Goal: Task Accomplishment & Management: Use online tool/utility

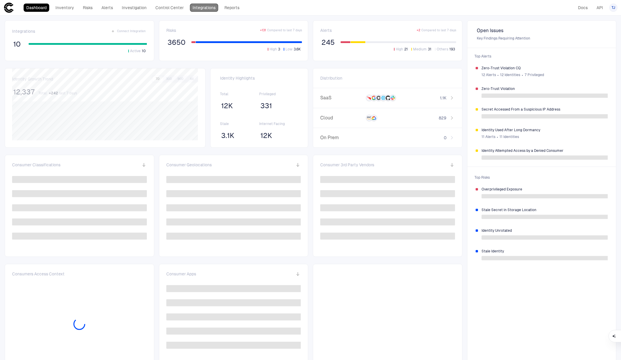
click at [200, 10] on link "Integrations" at bounding box center [204, 8] width 28 height 8
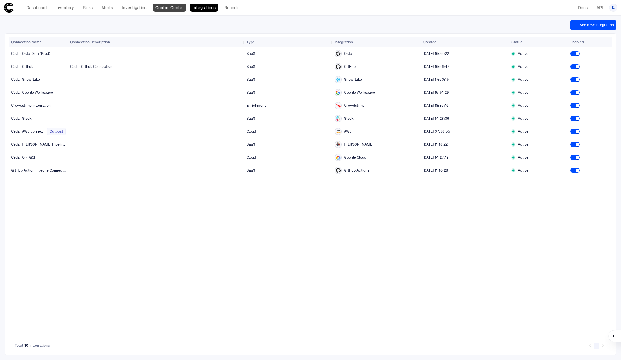
click at [164, 9] on link "Control Center" at bounding box center [170, 8] width 34 height 8
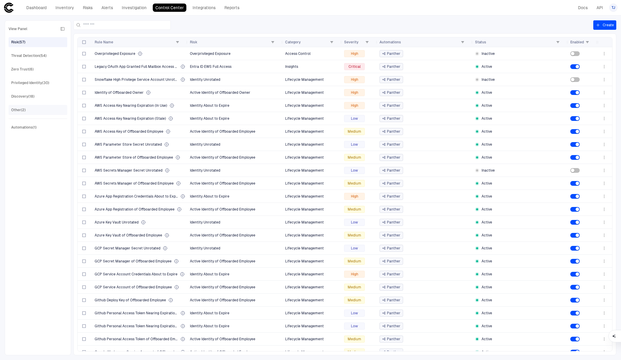
click at [44, 110] on div "Other (2)" at bounding box center [38, 109] width 55 height 9
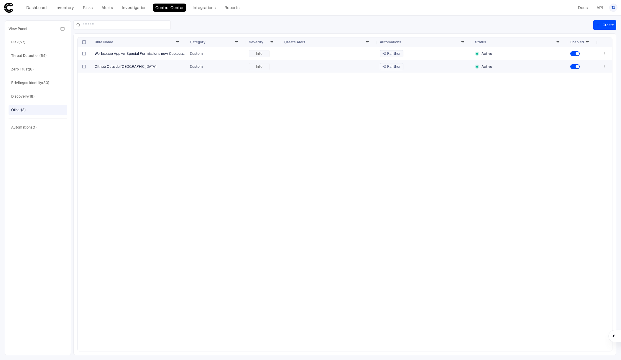
click at [137, 70] on div "Github Outside [GEOGRAPHIC_DATA]" at bounding box center [140, 66] width 91 height 12
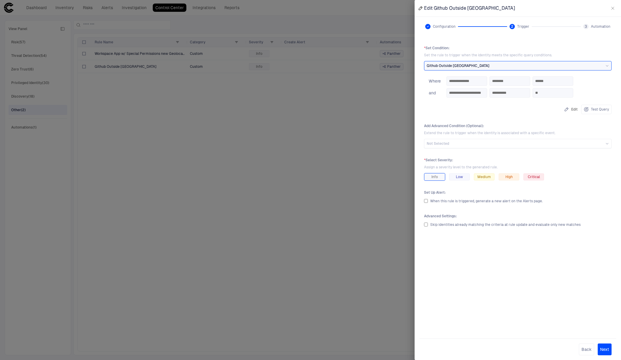
click at [276, 176] on div at bounding box center [310, 180] width 621 height 360
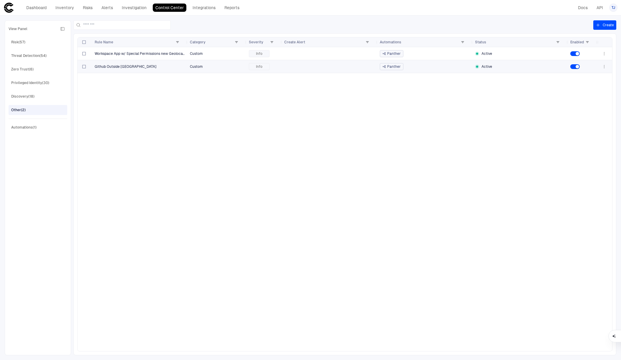
click at [153, 71] on div "Github Outside [GEOGRAPHIC_DATA]" at bounding box center [140, 66] width 91 height 12
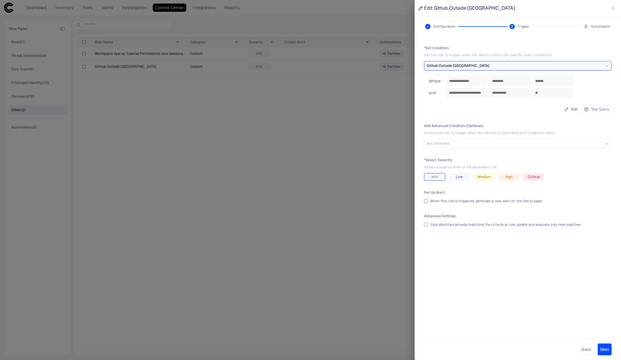
click at [140, 159] on div at bounding box center [310, 180] width 621 height 360
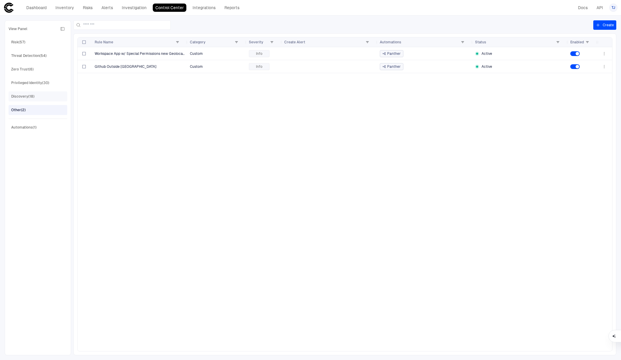
click at [43, 96] on div "Discovery (18)" at bounding box center [38, 96] width 55 height 9
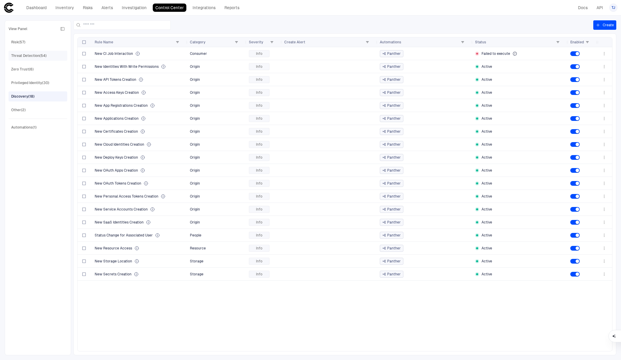
click at [44, 60] on div "Threat Detection (54)" at bounding box center [38, 55] width 55 height 9
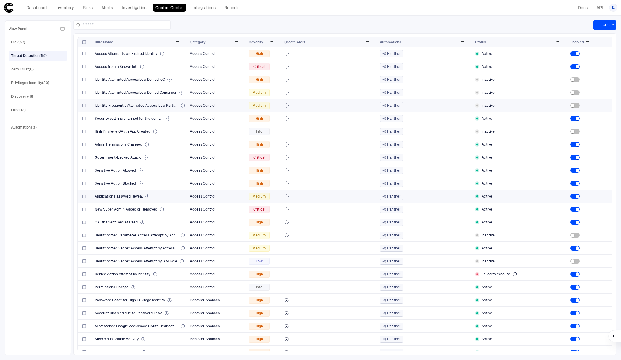
scroll to position [397, 0]
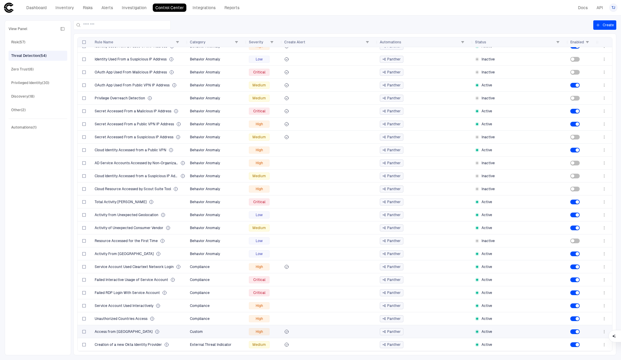
click at [161, 331] on div "Access from [GEOGRAPHIC_DATA]" at bounding box center [140, 332] width 91 height 5
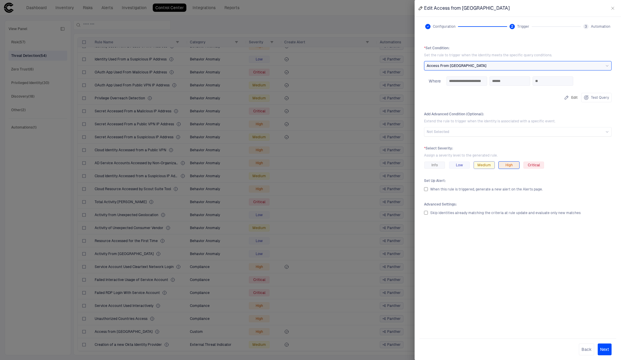
click at [484, 166] on span "Medium" at bounding box center [485, 165] width 14 height 5
click at [468, 163] on div "Low" at bounding box center [459, 165] width 21 height 7
click at [605, 346] on button "Next" at bounding box center [605, 350] width 14 height 12
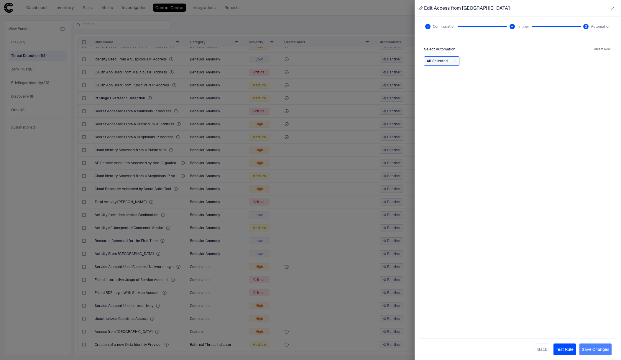
click at [605, 349] on button "Save Changes" at bounding box center [596, 350] width 32 height 12
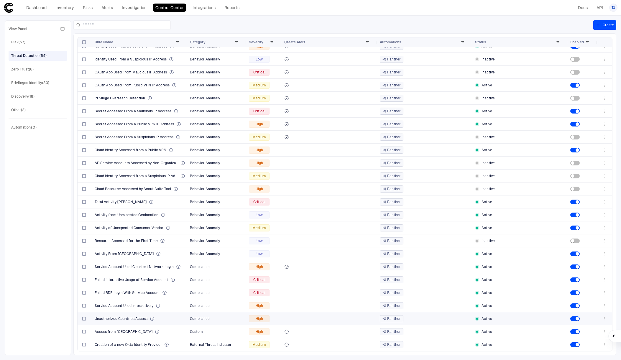
scroll to position [0, 0]
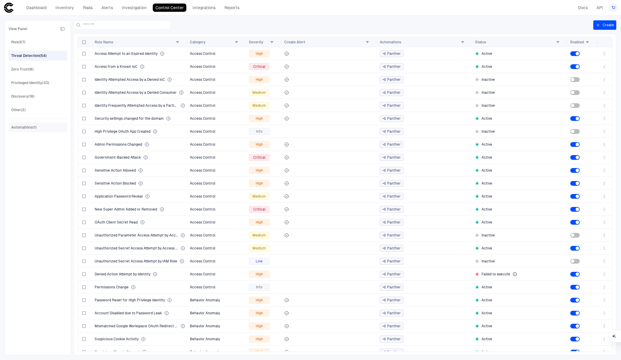
click at [41, 125] on div "Automations (1)" at bounding box center [38, 127] width 55 height 9
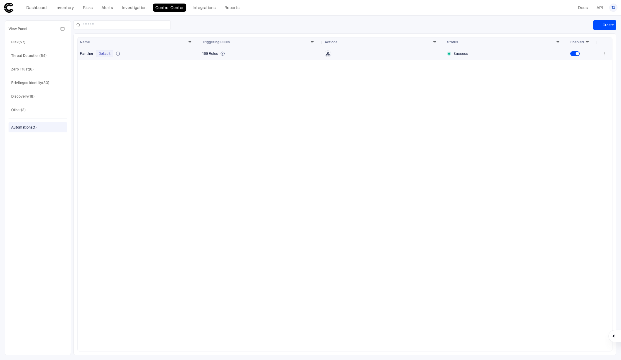
click at [398, 51] on div at bounding box center [384, 53] width 118 height 6
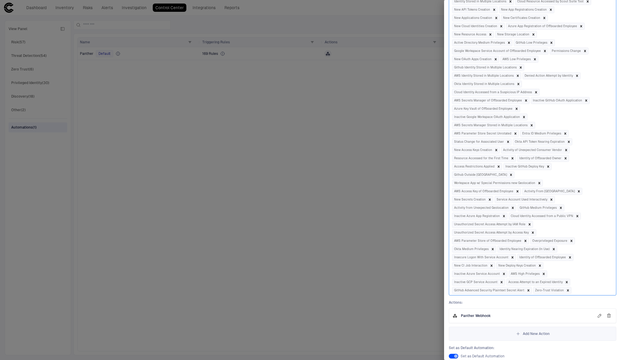
click at [240, 194] on div at bounding box center [310, 180] width 621 height 360
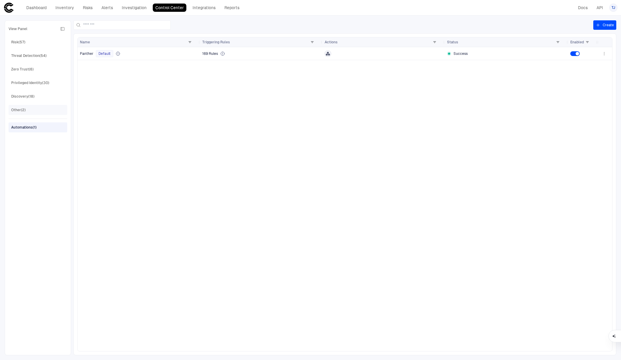
click at [37, 113] on div "Other (2)" at bounding box center [38, 109] width 55 height 9
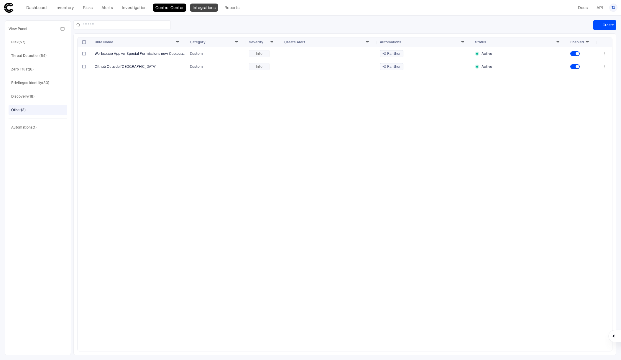
click at [202, 6] on link "Integrations" at bounding box center [204, 8] width 28 height 8
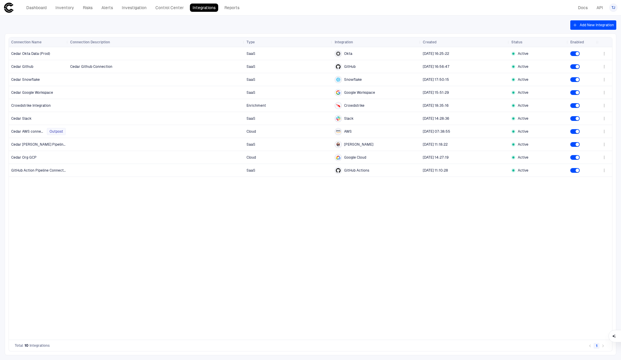
click at [592, 27] on button "Add New Integration" at bounding box center [594, 24] width 46 height 9
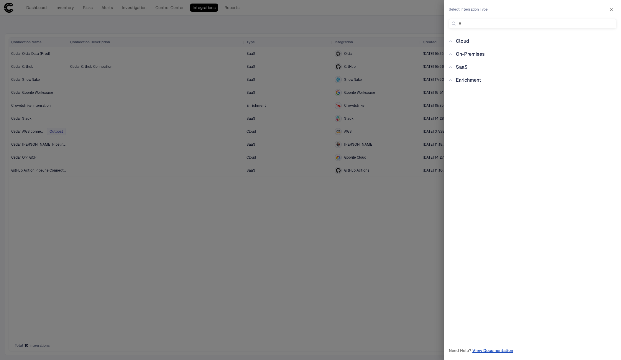
type input "*"
click at [459, 77] on div "Enrichment" at bounding box center [467, 80] width 29 height 7
click at [460, 66] on span "SaaS" at bounding box center [462, 67] width 12 height 6
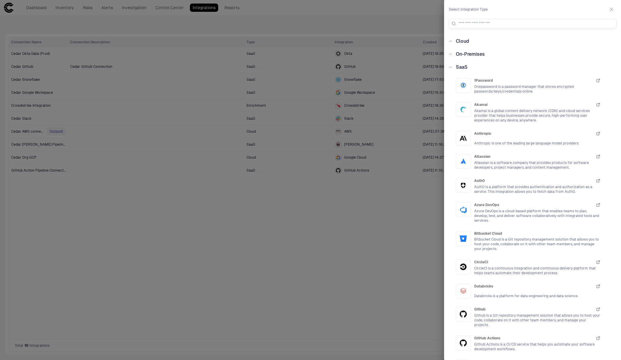
click at [451, 55] on icon at bounding box center [451, 55] width 4 height 4
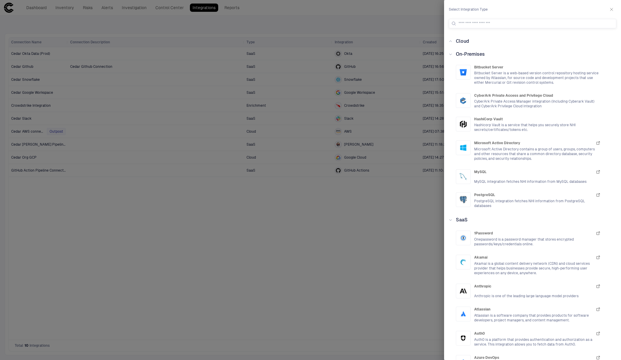
click at [458, 43] on span "Cloud" at bounding box center [462, 41] width 13 height 6
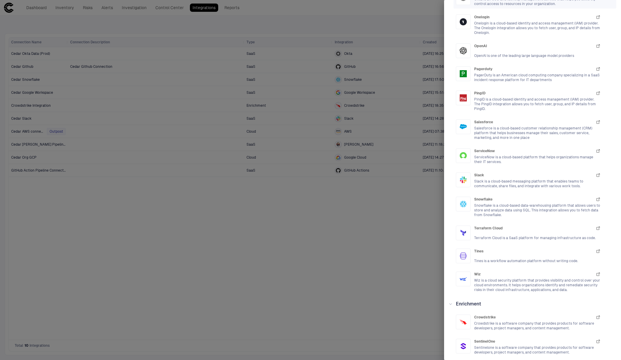
scroll to position [821, 0]
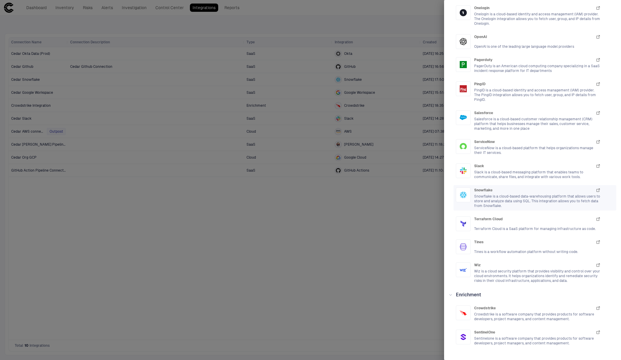
click at [493, 194] on span "Snowflake is a cloud-based data-warehousing platform that allows users to store…" at bounding box center [537, 201] width 127 height 14
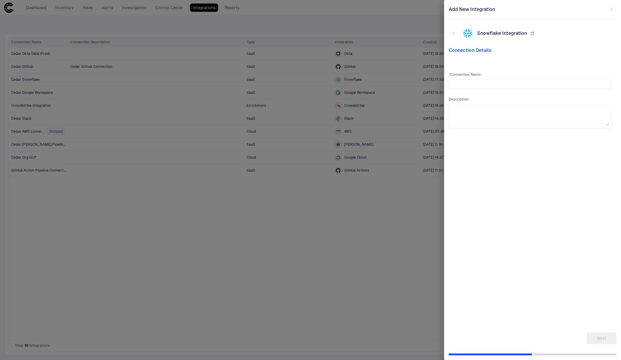
scroll to position [0, 0]
click at [345, 200] on div at bounding box center [310, 180] width 621 height 360
click at [612, 10] on icon "button" at bounding box center [612, 9] width 5 height 5
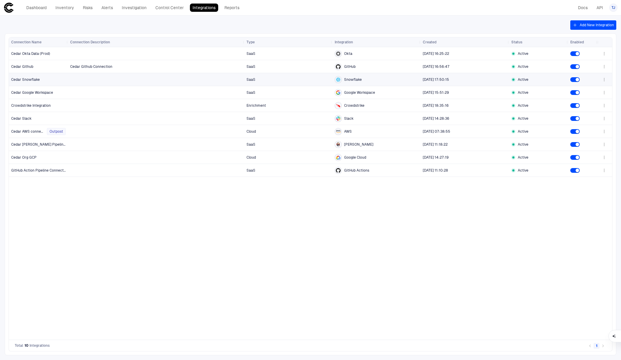
click at [194, 77] on div at bounding box center [156, 79] width 172 height 12
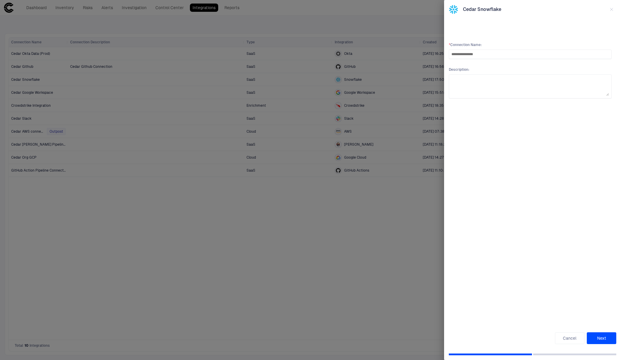
click at [606, 340] on button "Next" at bounding box center [602, 338] width 30 height 12
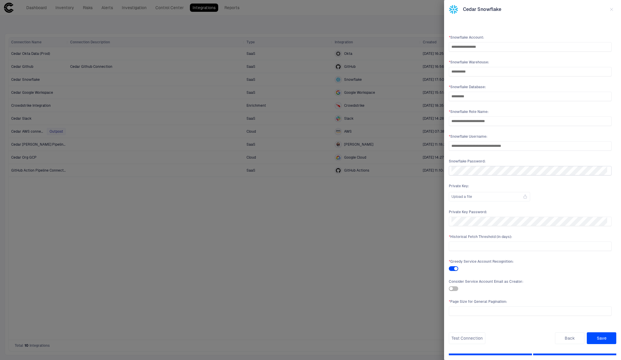
scroll to position [59, 0]
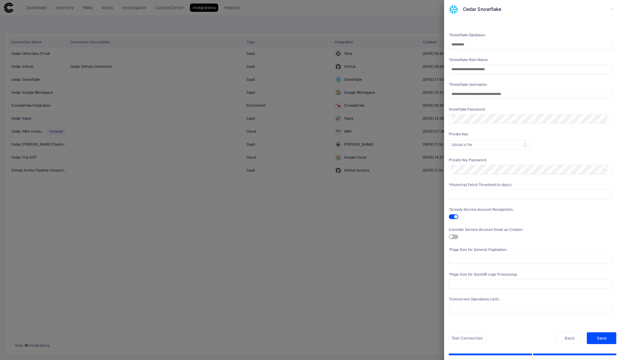
click at [199, 245] on div at bounding box center [310, 180] width 621 height 360
